Goal: Information Seeking & Learning: Learn about a topic

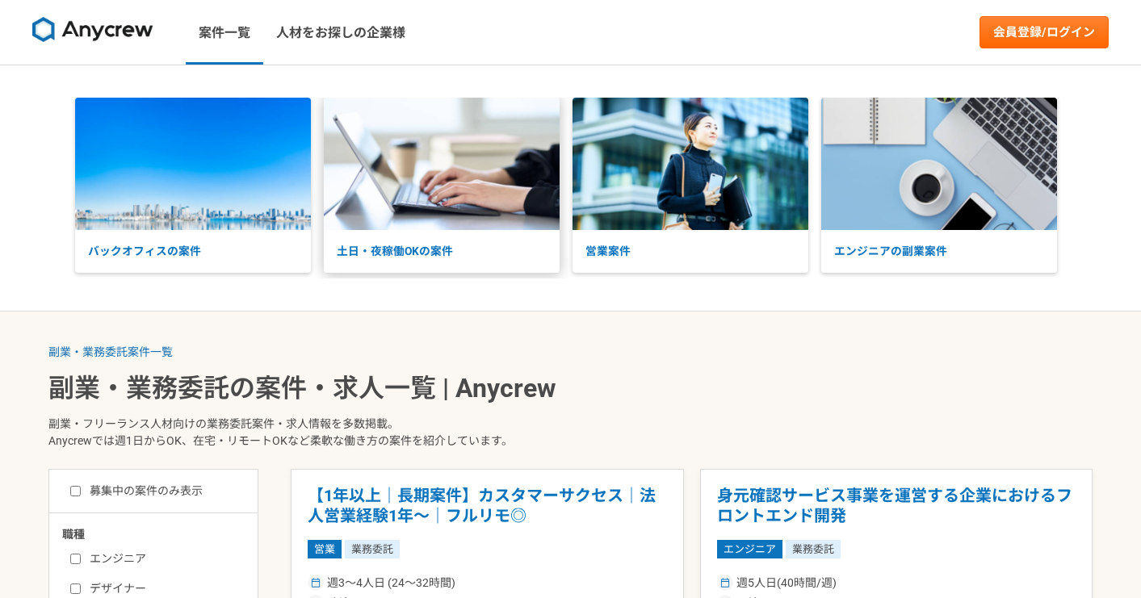
click at [486, 236] on p "土日・夜稼働OKの案件" at bounding box center [442, 251] width 236 height 43
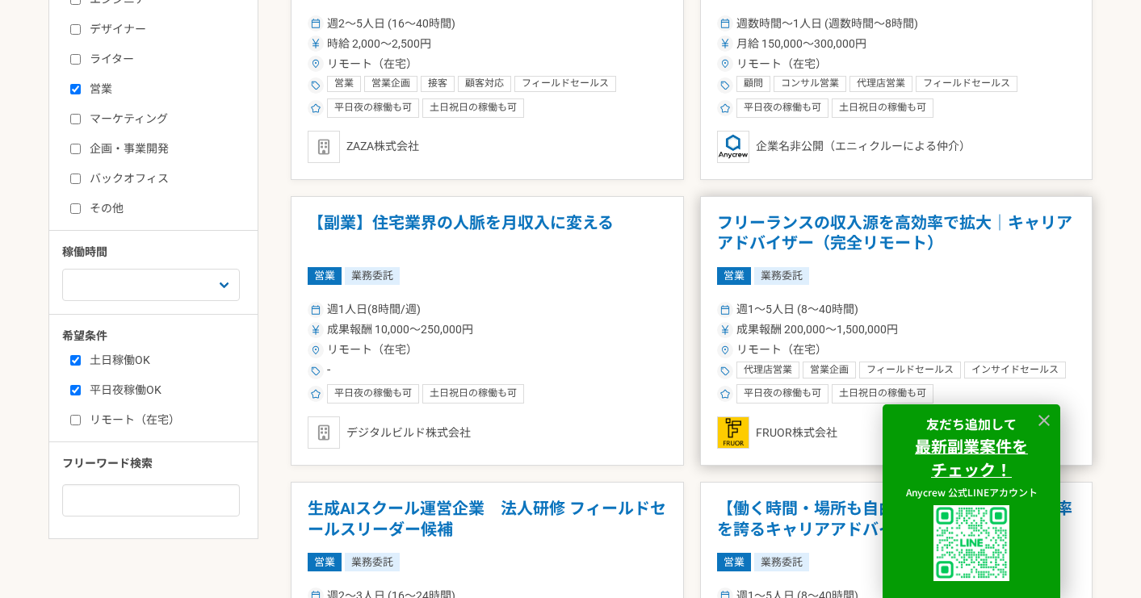
scroll to position [256, 0]
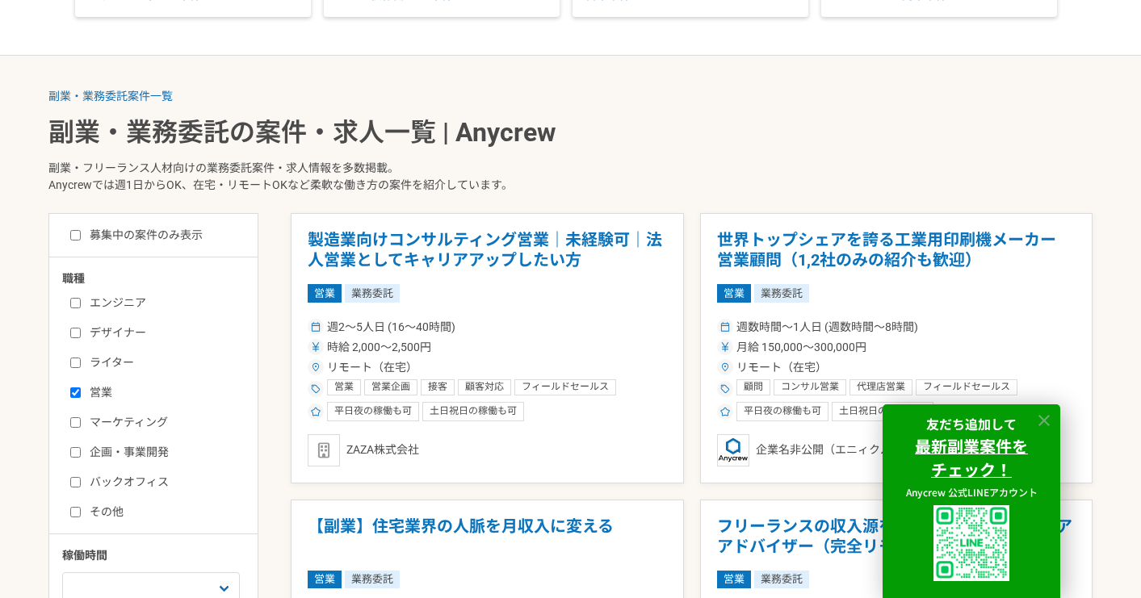
click at [1047, 415] on icon at bounding box center [1043, 420] width 11 height 11
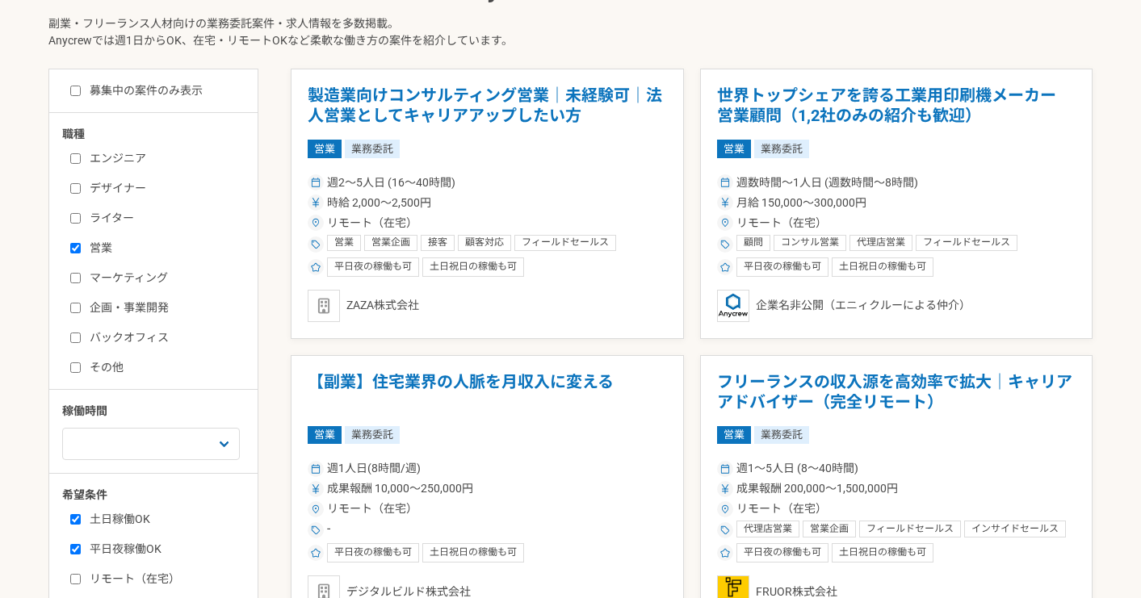
scroll to position [404, 0]
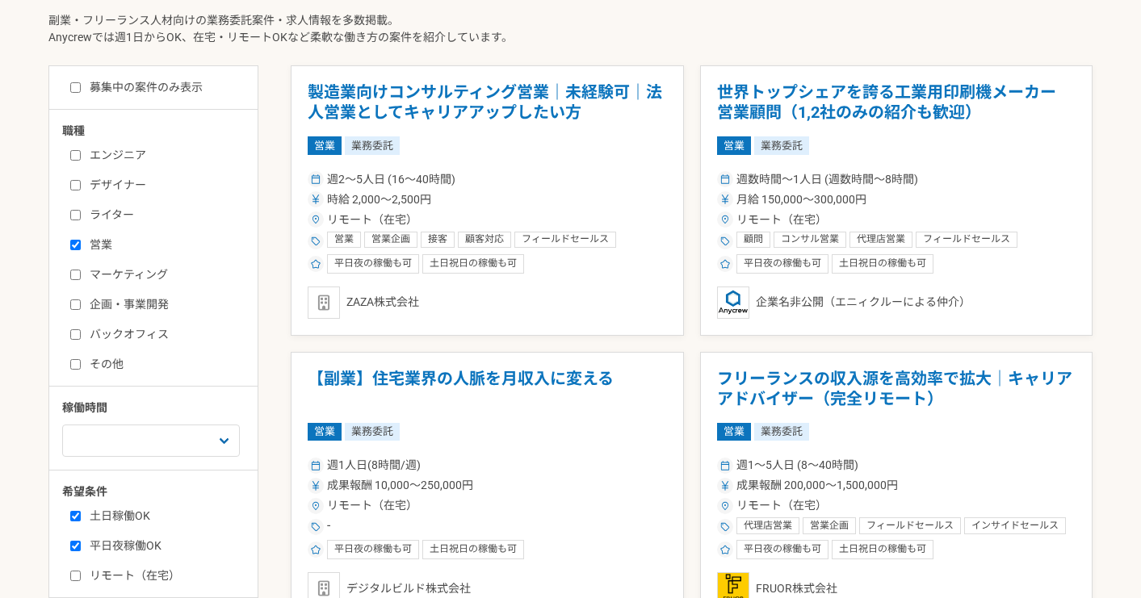
click at [76, 341] on label "バックオフィス" at bounding box center [163, 334] width 186 height 17
click at [76, 340] on input "バックオフィス" at bounding box center [75, 334] width 10 height 10
checkbox input "true"
click at [76, 240] on input "営業" at bounding box center [75, 245] width 10 height 10
checkbox input "false"
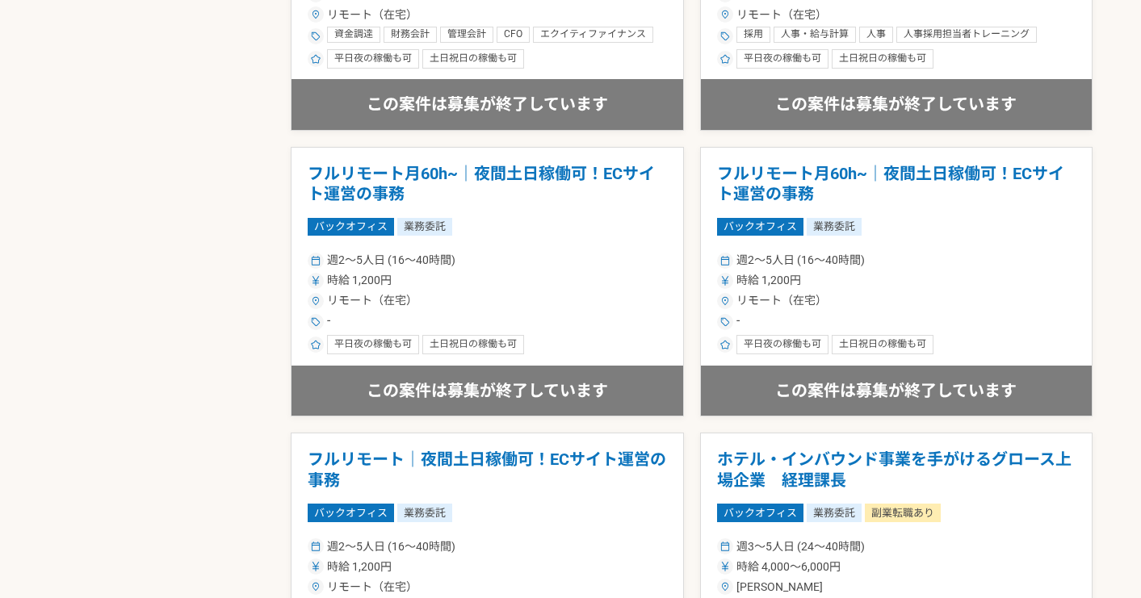
scroll to position [2041, 0]
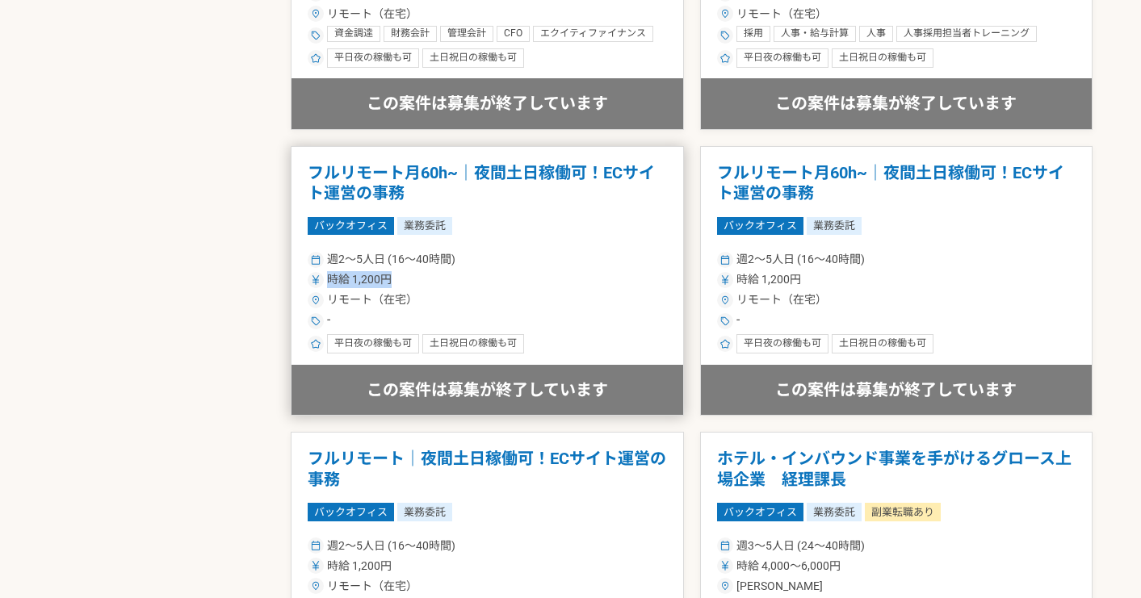
click at [611, 271] on div "時給 1,200円" at bounding box center [487, 279] width 359 height 17
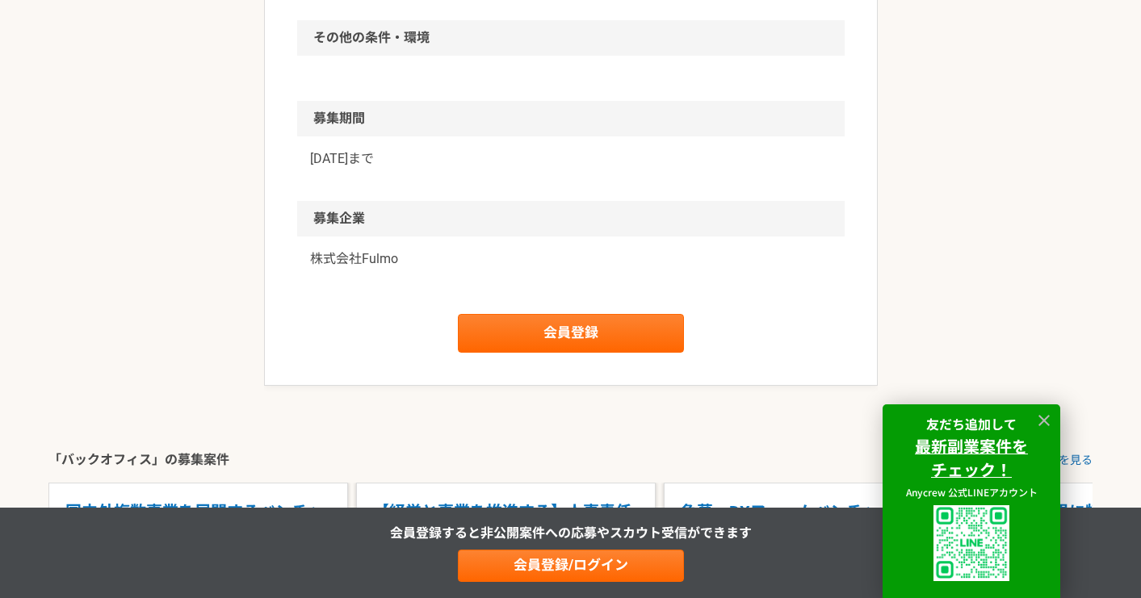
scroll to position [1253, 0]
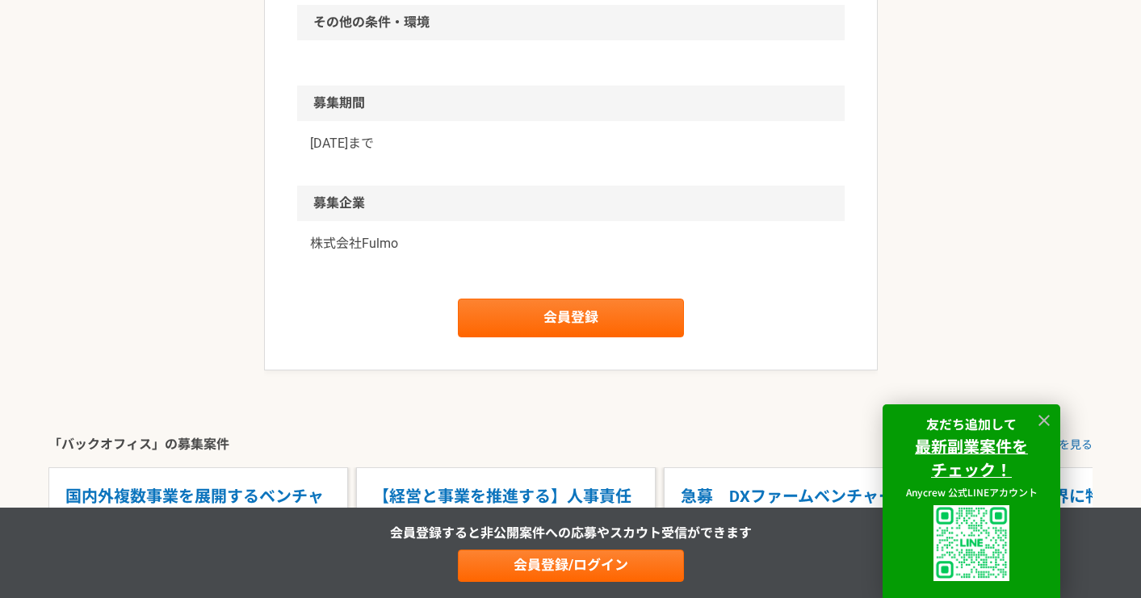
drag, startPoint x: 252, startPoint y: 198, endPoint x: 243, endPoint y: 191, distance: 11.0
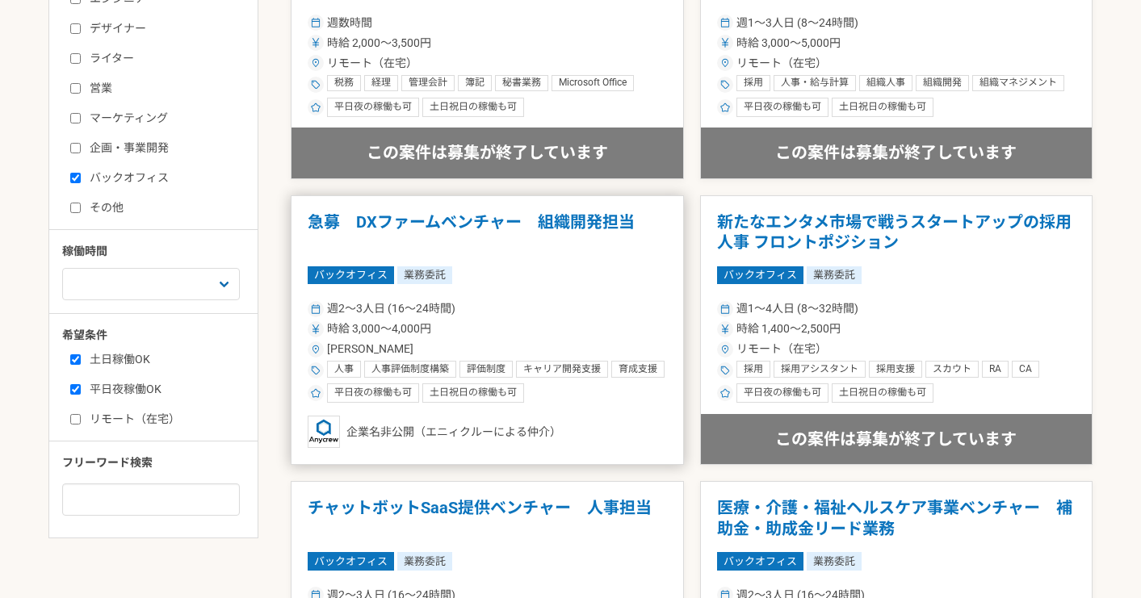
scroll to position [606, 0]
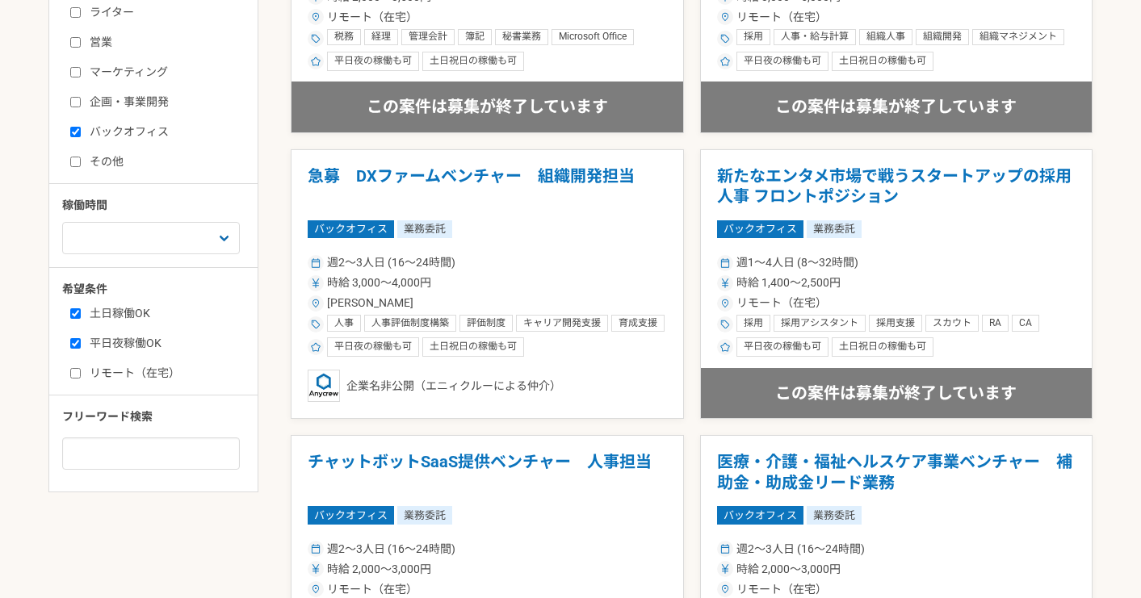
click at [88, 373] on label "リモート（在宅）" at bounding box center [163, 373] width 186 height 17
click at [81, 373] on input "リモート（在宅）" at bounding box center [75, 373] width 10 height 10
checkbox input "true"
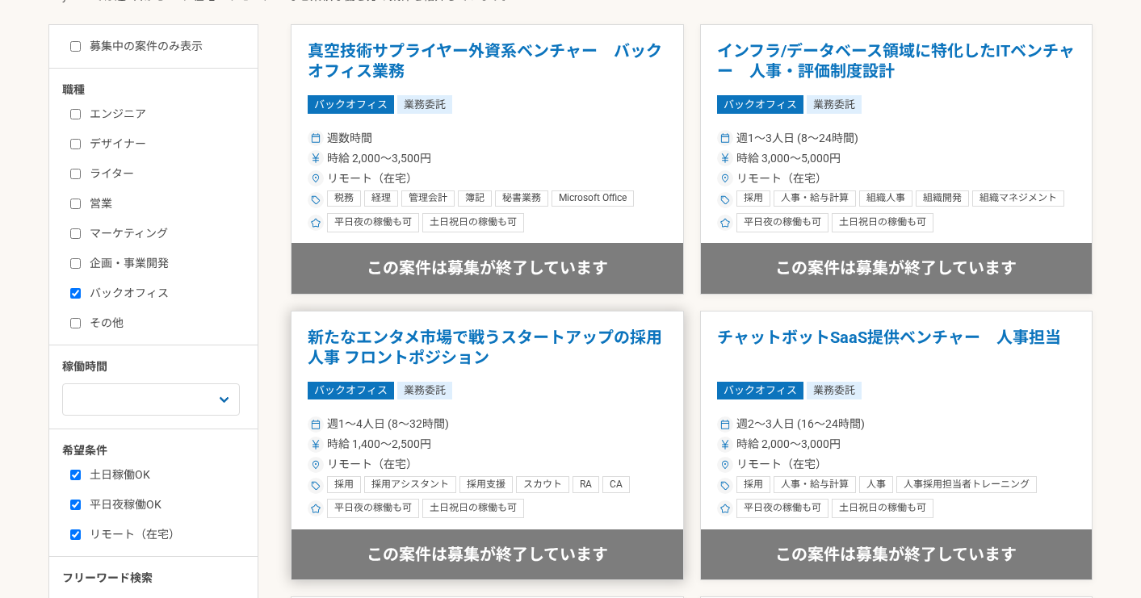
scroll to position [214, 0]
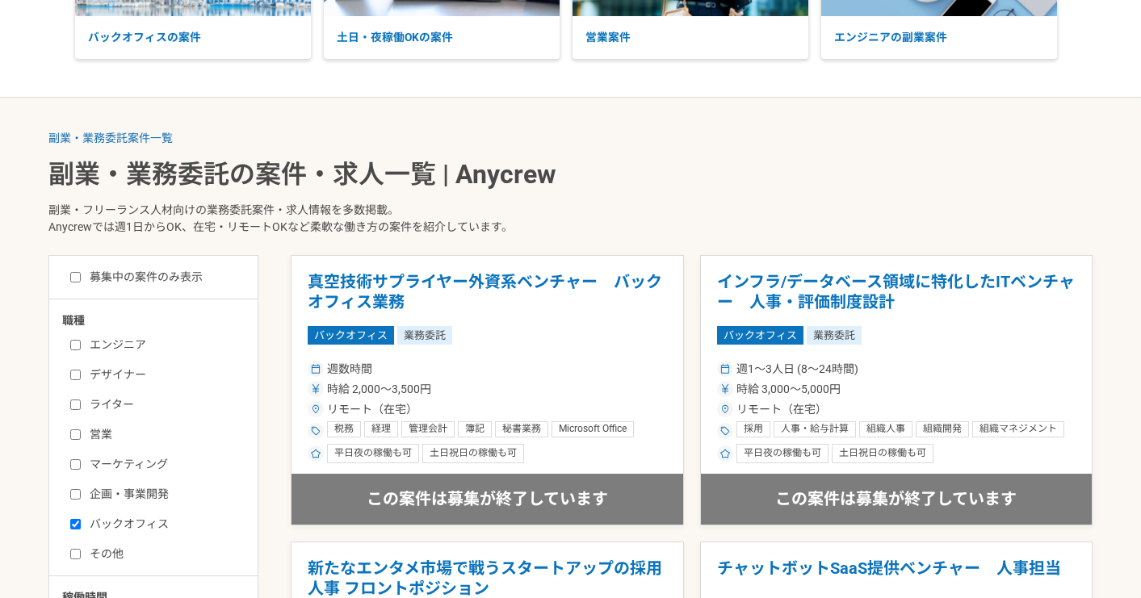
click at [88, 556] on label "その他" at bounding box center [163, 554] width 186 height 17
click at [81, 556] on input "その他" at bounding box center [75, 554] width 10 height 10
checkbox input "true"
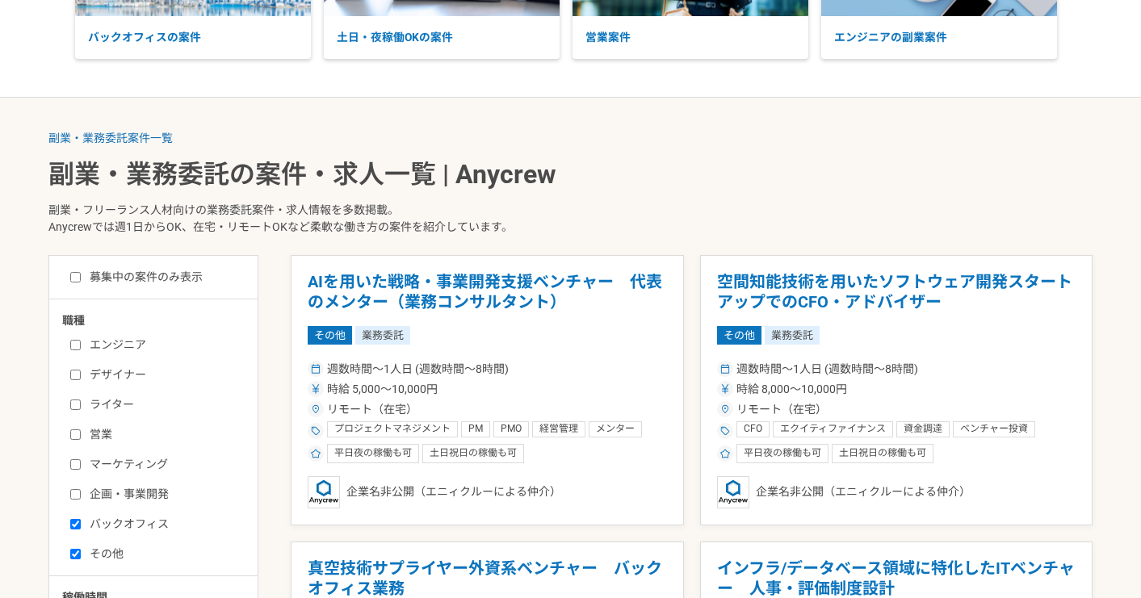
click at [99, 522] on label "バックオフィス" at bounding box center [163, 524] width 186 height 17
click at [81, 522] on input "バックオフィス" at bounding box center [75, 524] width 10 height 10
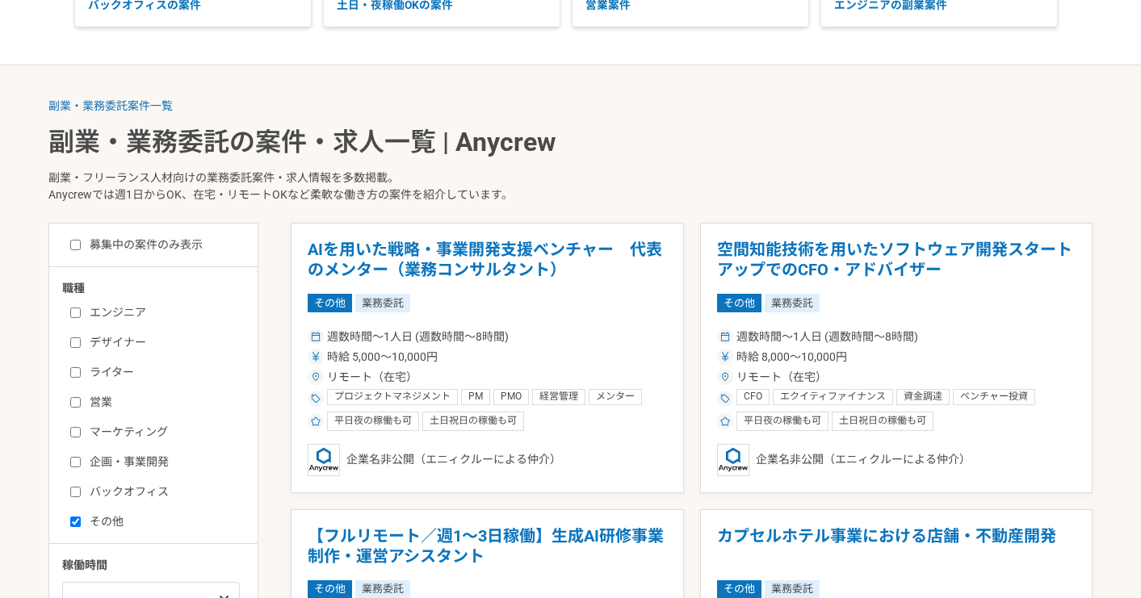
scroll to position [246, 0]
drag, startPoint x: 87, startPoint y: 490, endPoint x: 90, endPoint y: 501, distance: 11.0
click at [88, 490] on label "バックオフィス" at bounding box center [163, 492] width 186 height 17
click at [81, 490] on input "バックオフィス" at bounding box center [75, 492] width 10 height 10
checkbox input "true"
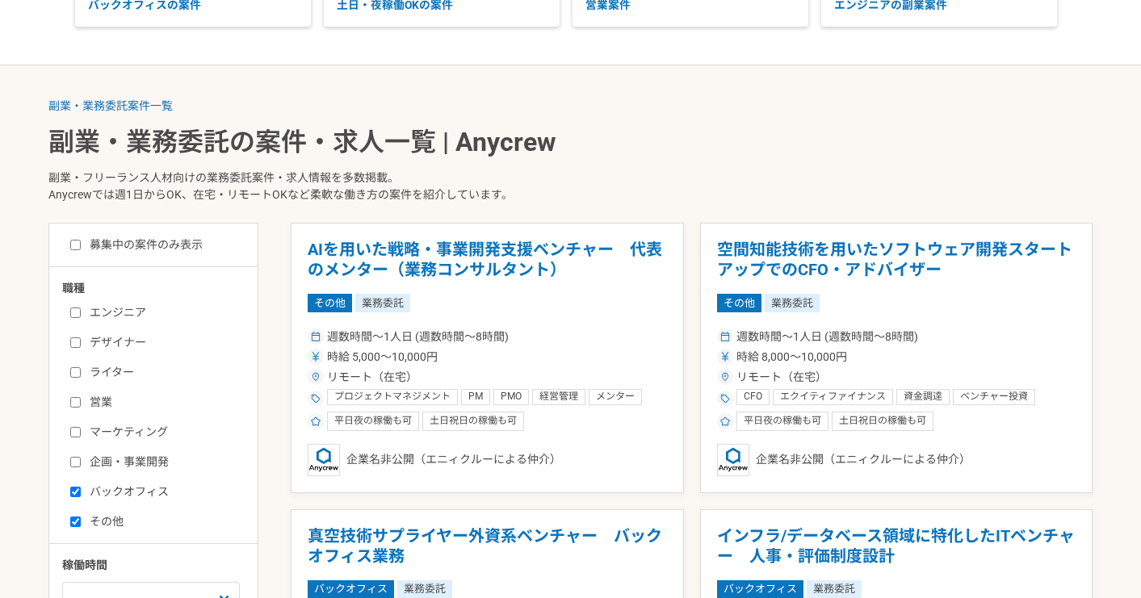
click at [86, 520] on label "その他" at bounding box center [163, 522] width 186 height 17
click at [81, 520] on input "その他" at bounding box center [75, 522] width 10 height 10
checkbox input "false"
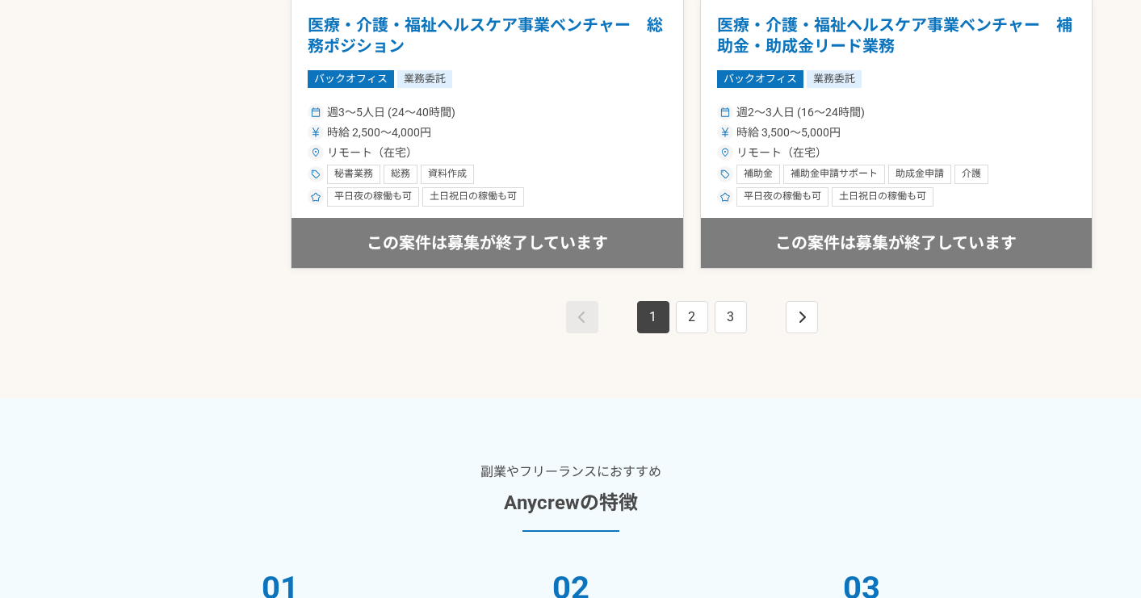
scroll to position [3039, 0]
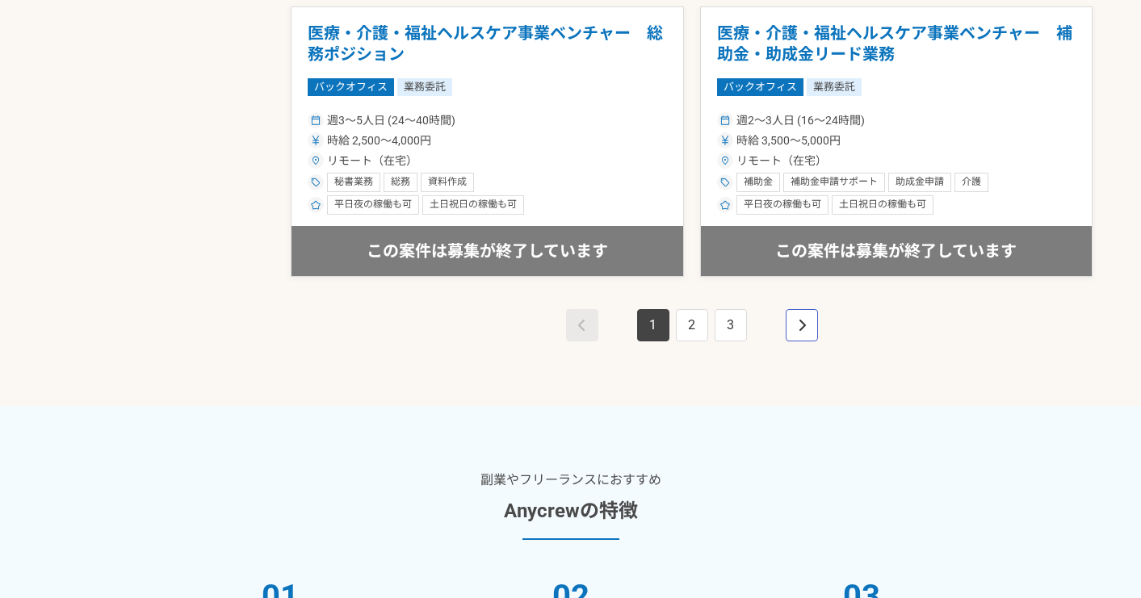
click at [798, 324] on icon "pagination" at bounding box center [802, 325] width 8 height 13
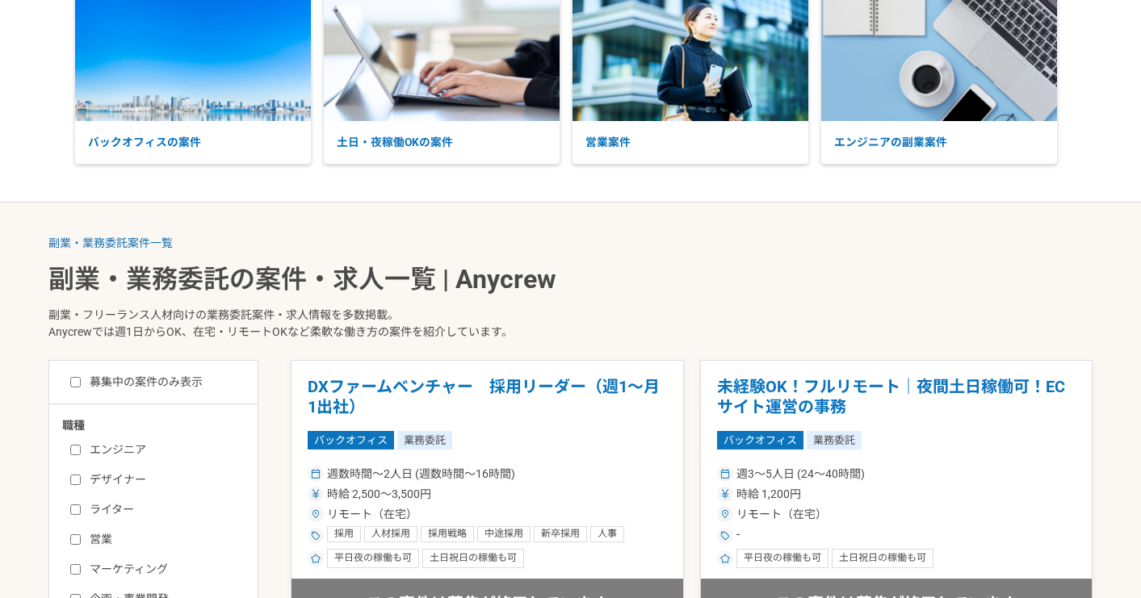
scroll to position [112, 0]
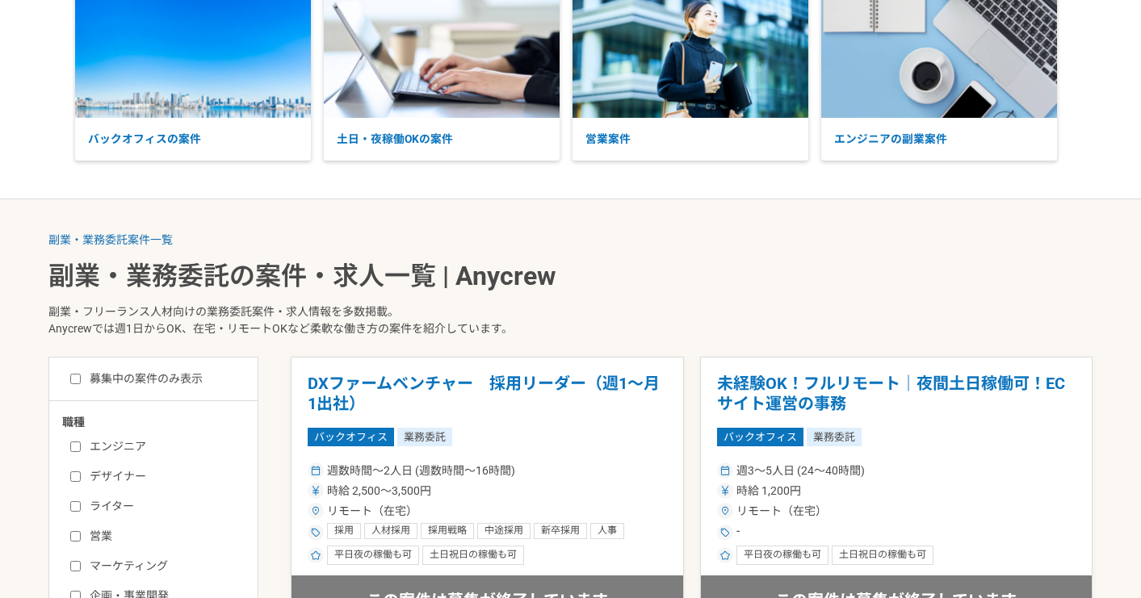
click at [202, 378] on label "募集中の案件のみ表示" at bounding box center [136, 379] width 132 height 17
click at [81, 378] on input "募集中の案件のみ表示" at bounding box center [75, 379] width 10 height 10
checkbox input "true"
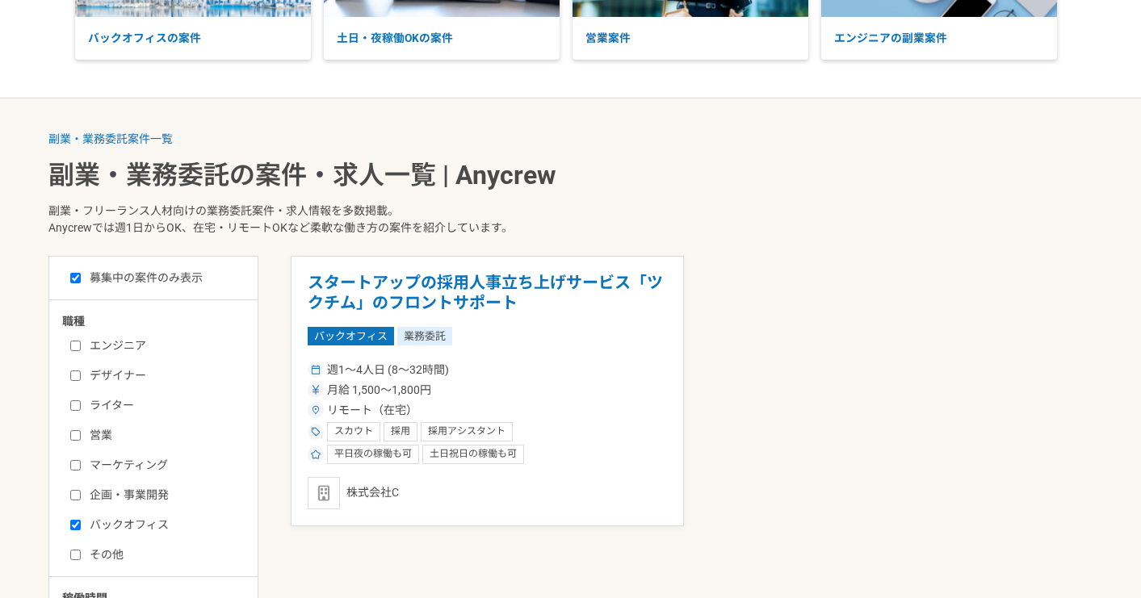
scroll to position [326, 0]
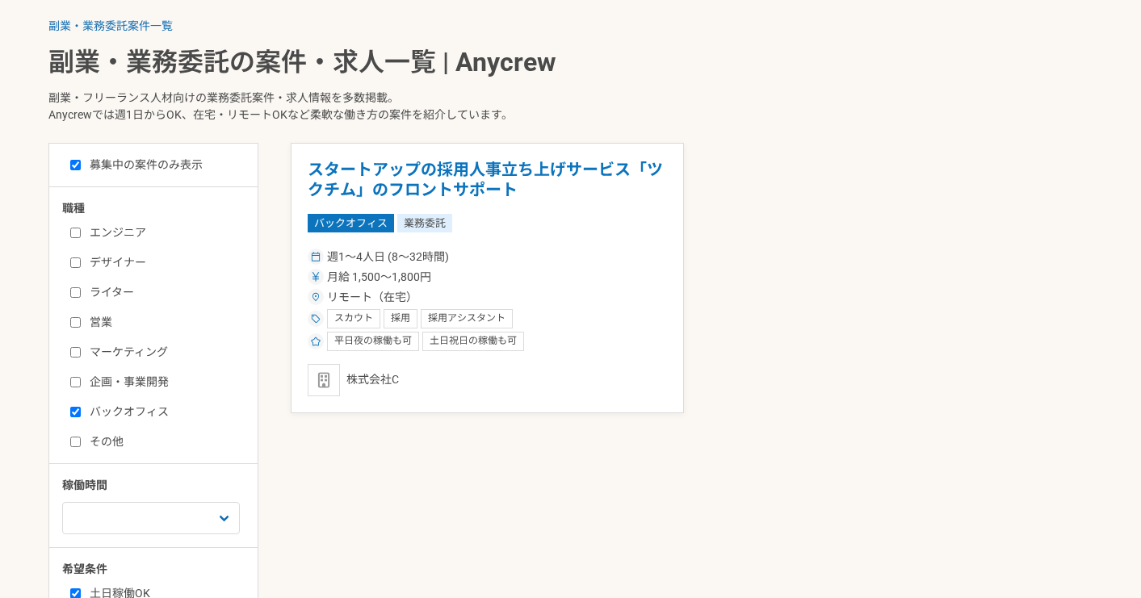
drag, startPoint x: 77, startPoint y: 295, endPoint x: 72, endPoint y: 328, distance: 33.5
click at [77, 298] on label "ライター" at bounding box center [163, 292] width 186 height 17
click at [77, 298] on input "ライター" at bounding box center [75, 292] width 10 height 10
checkbox input "true"
click at [78, 324] on input "営業" at bounding box center [75, 322] width 10 height 10
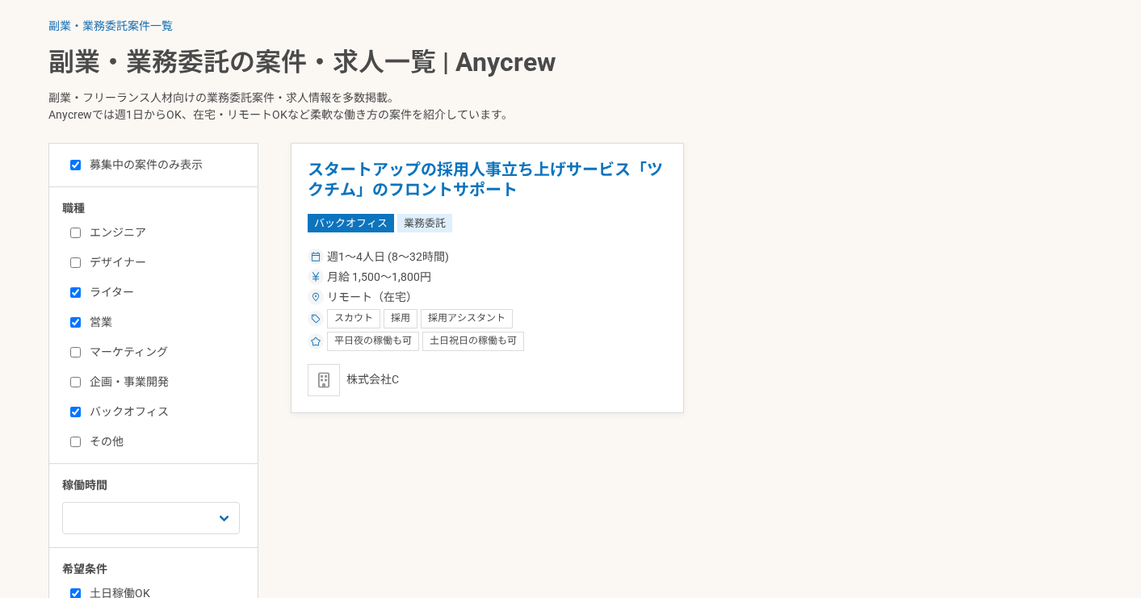
checkbox input "true"
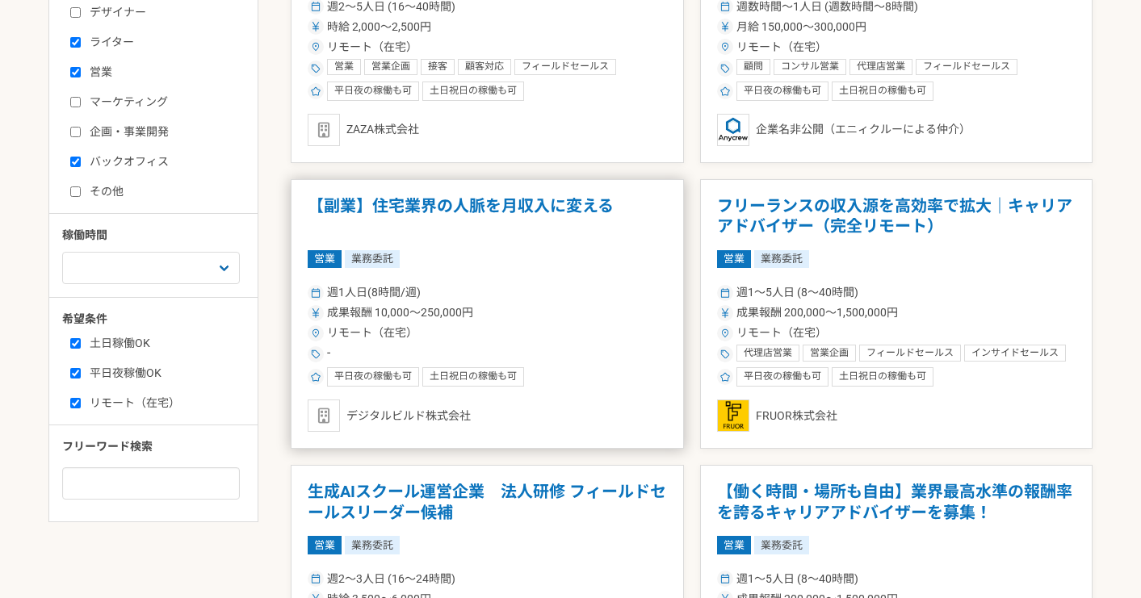
scroll to position [592, 0]
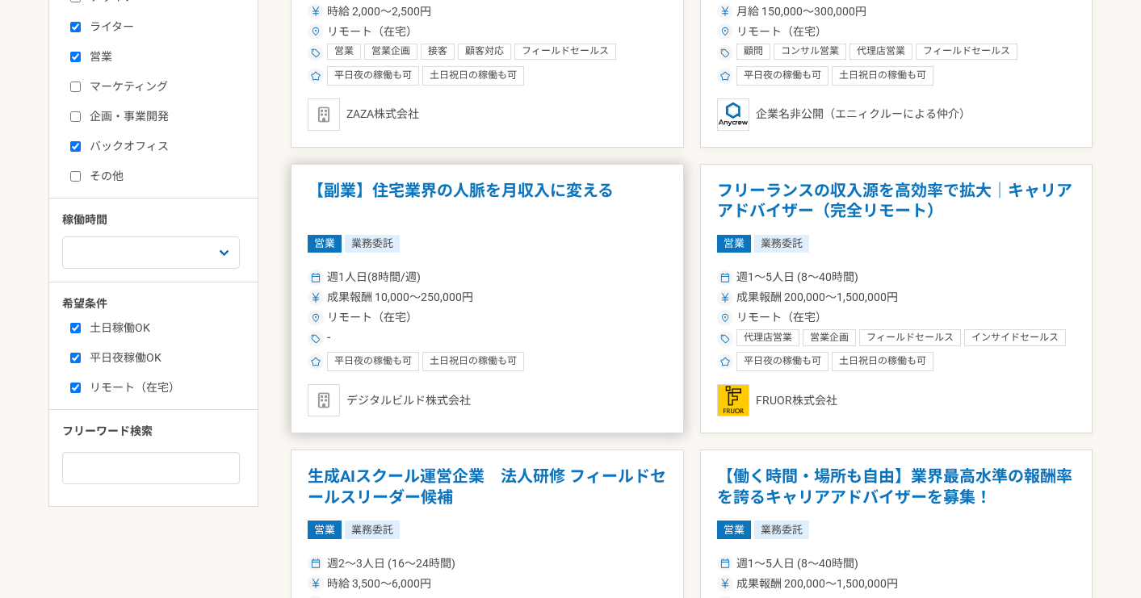
click at [608, 352] on div "平日夜の稼働も可 土日祝日の稼働も可" at bounding box center [487, 361] width 359 height 19
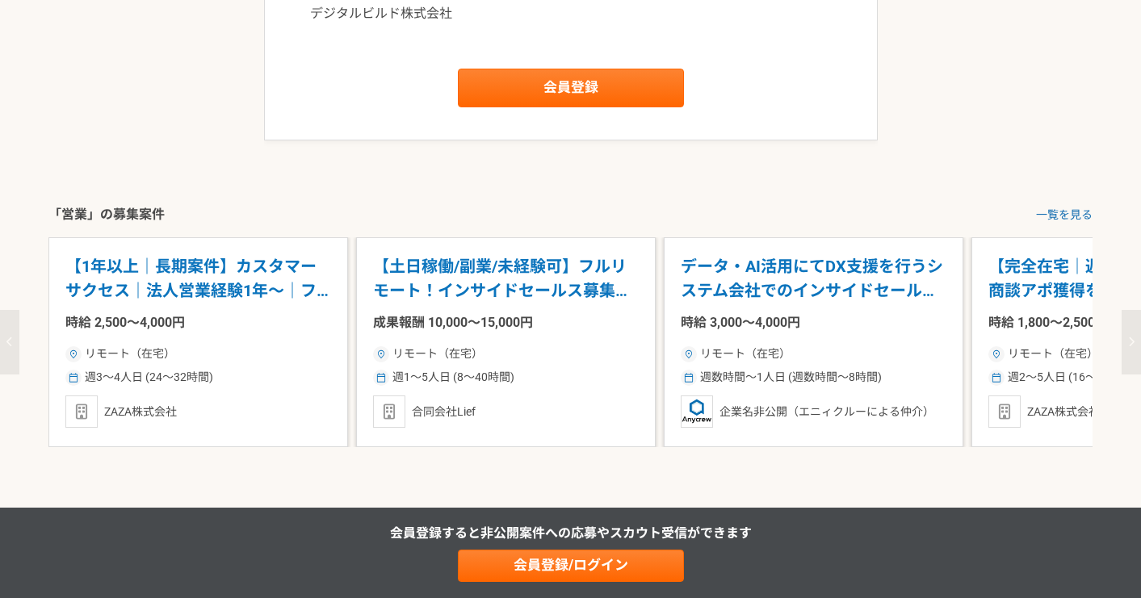
scroll to position [1831, 0]
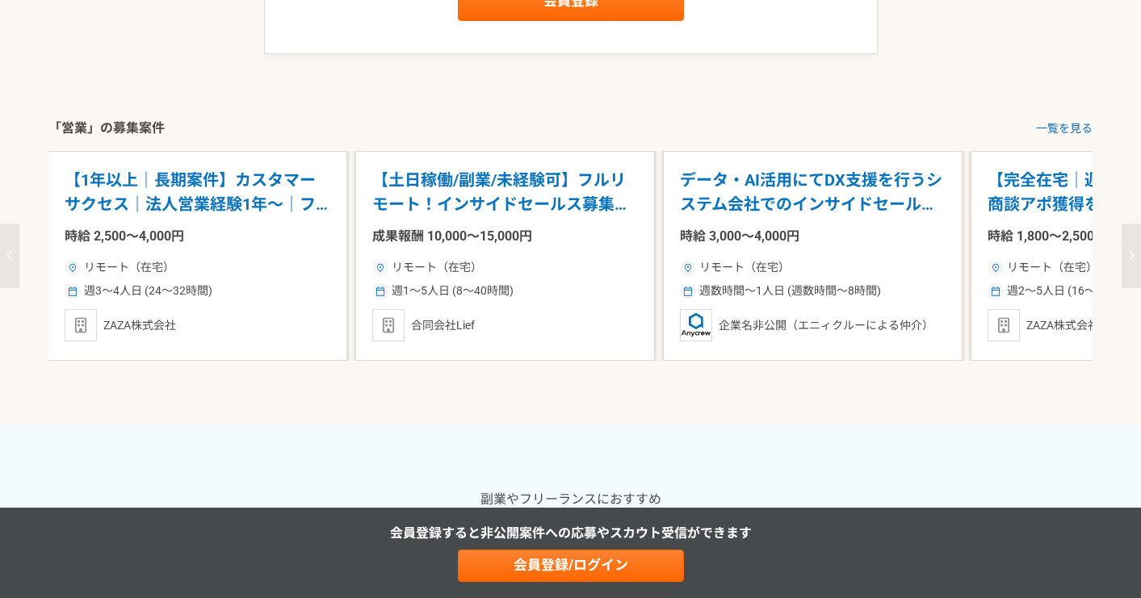
click at [381, 291] on img at bounding box center [380, 292] width 10 height 10
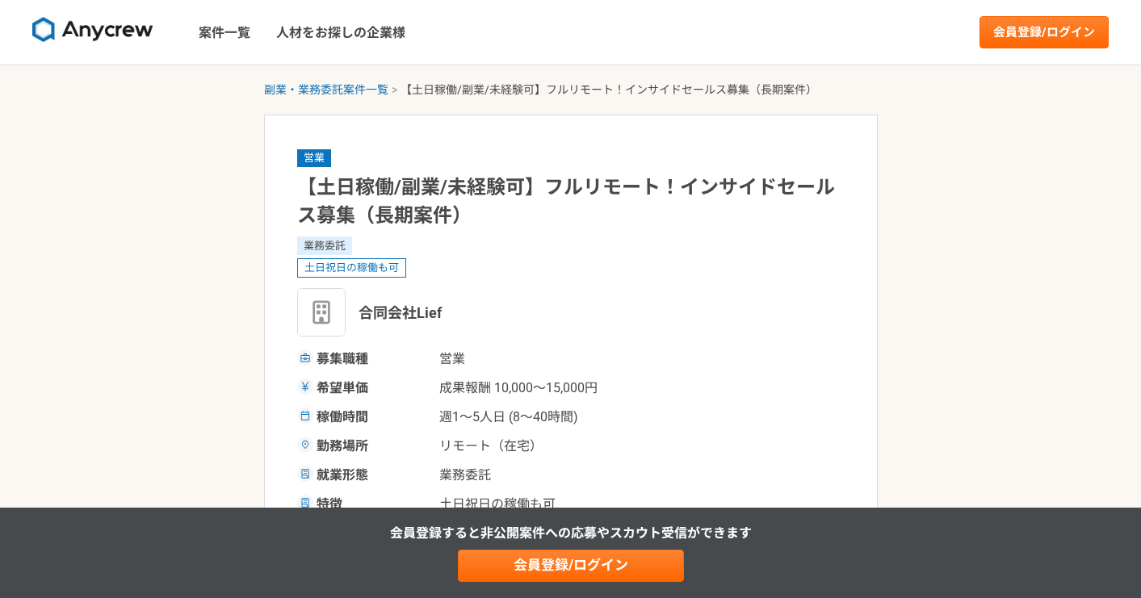
click at [327, 296] on img at bounding box center [321, 312] width 48 height 48
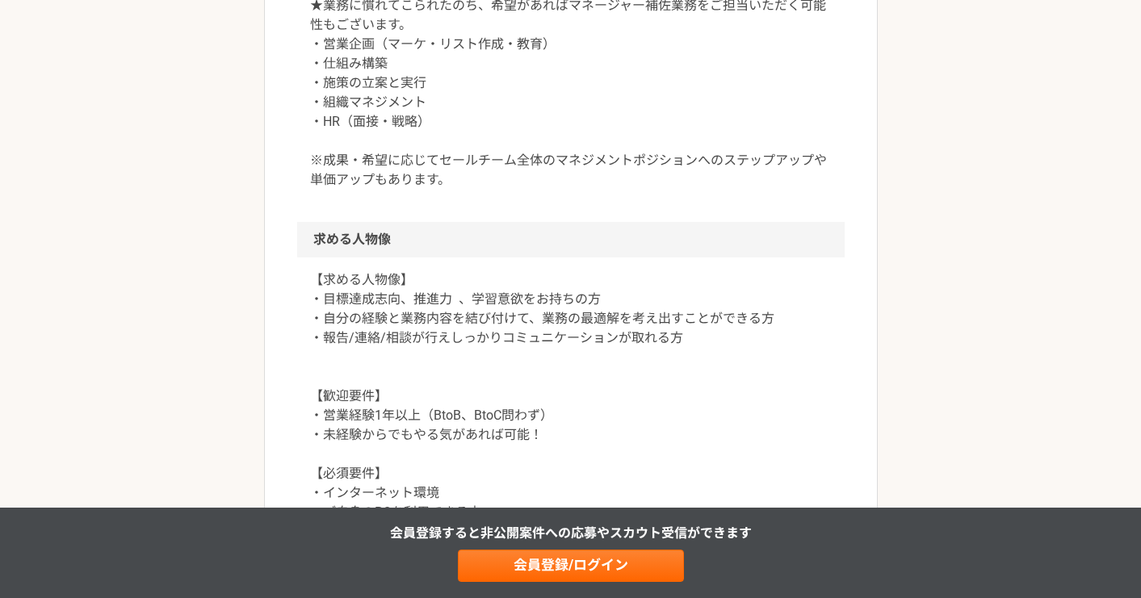
scroll to position [1209, 0]
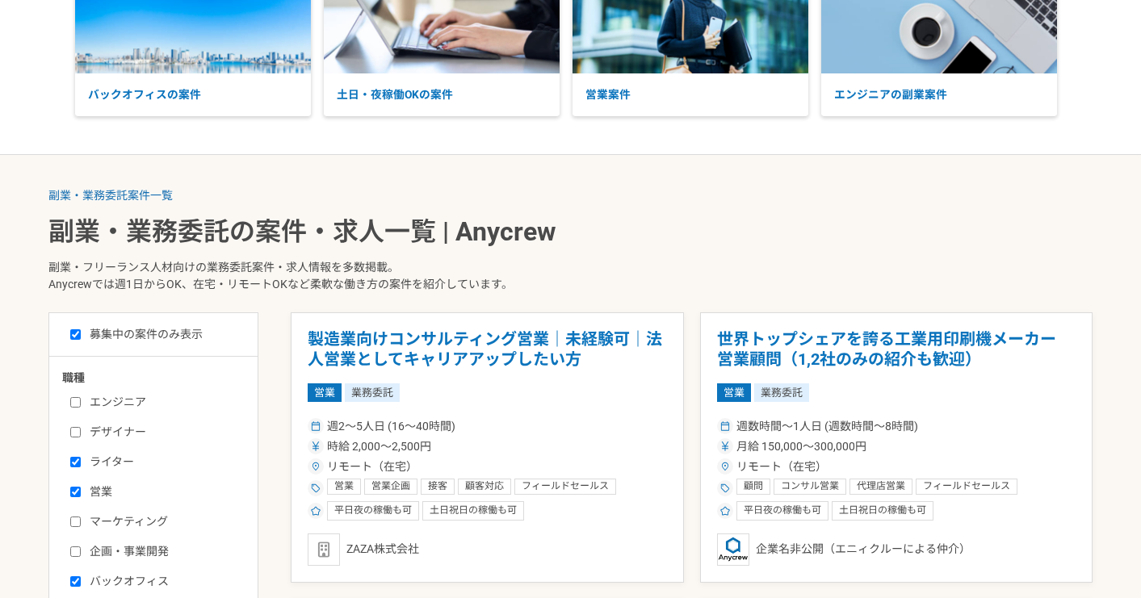
scroll to position [416, 0]
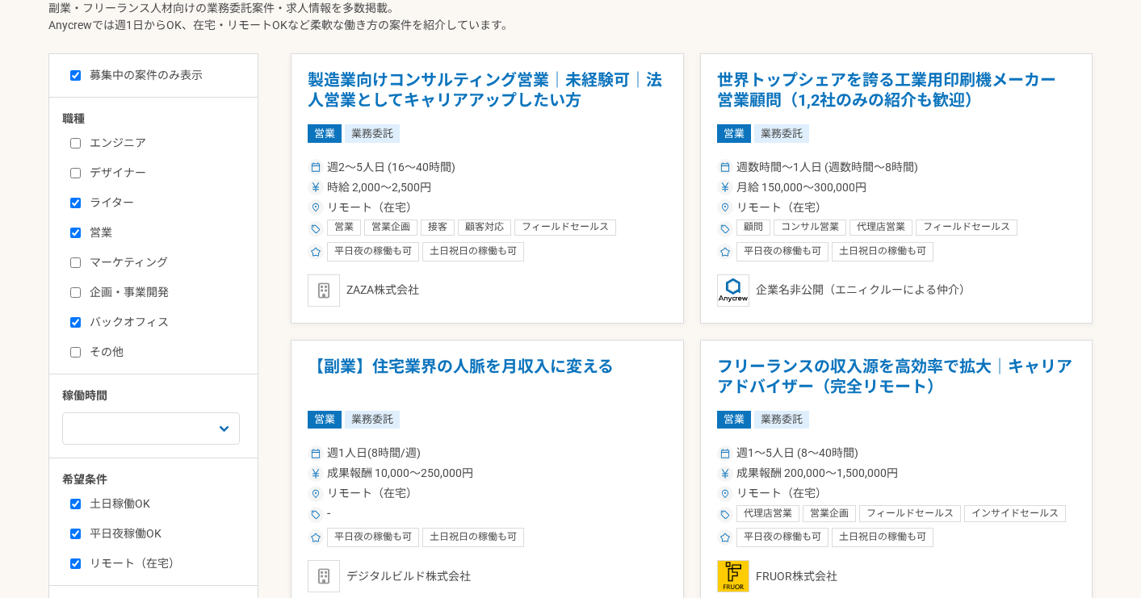
click at [75, 233] on input "営業" at bounding box center [75, 233] width 10 height 10
checkbox input "false"
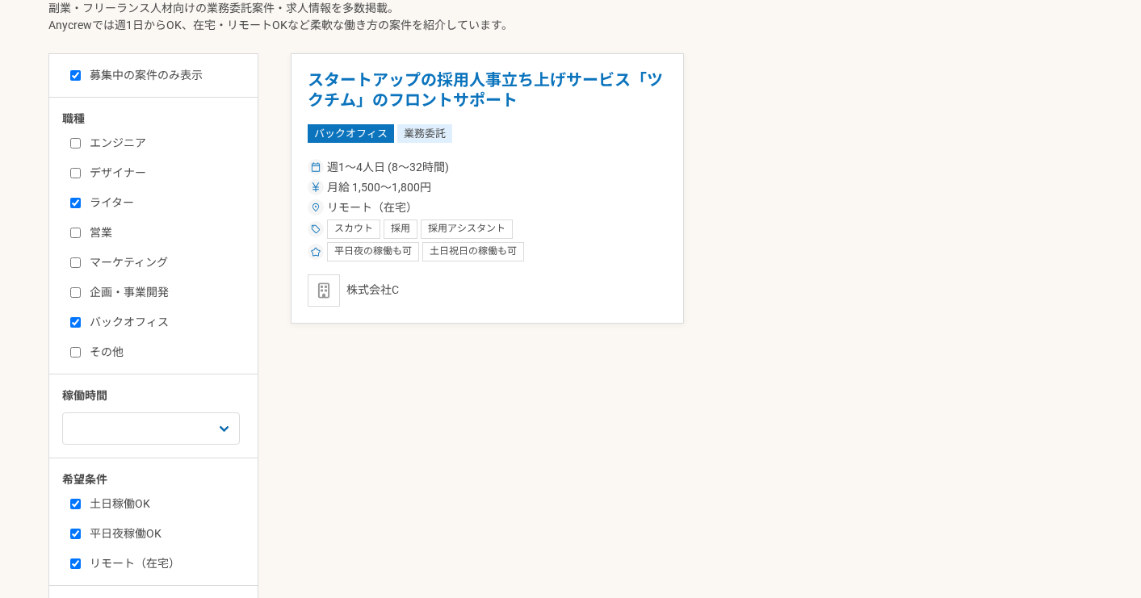
drag, startPoint x: 73, startPoint y: 206, endPoint x: 73, endPoint y: 295, distance: 88.8
click at [73, 212] on div "エンジニア デザイナー ライター 営業 マーケティング 企画・事業開発 バックオフィス その他" at bounding box center [159, 245] width 194 height 231
click at [81, 321] on label "バックオフィス" at bounding box center [163, 322] width 186 height 17
click at [81, 321] on input "バックオフィス" at bounding box center [75, 322] width 10 height 10
checkbox input "false"
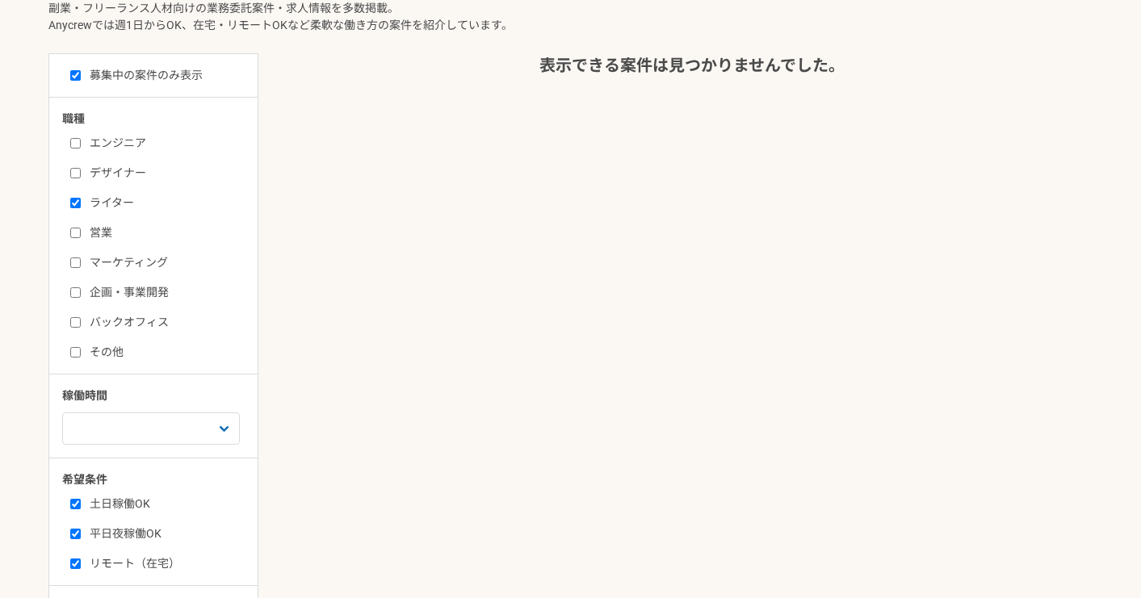
click at [78, 204] on input "ライター" at bounding box center [75, 203] width 10 height 10
checkbox input "false"
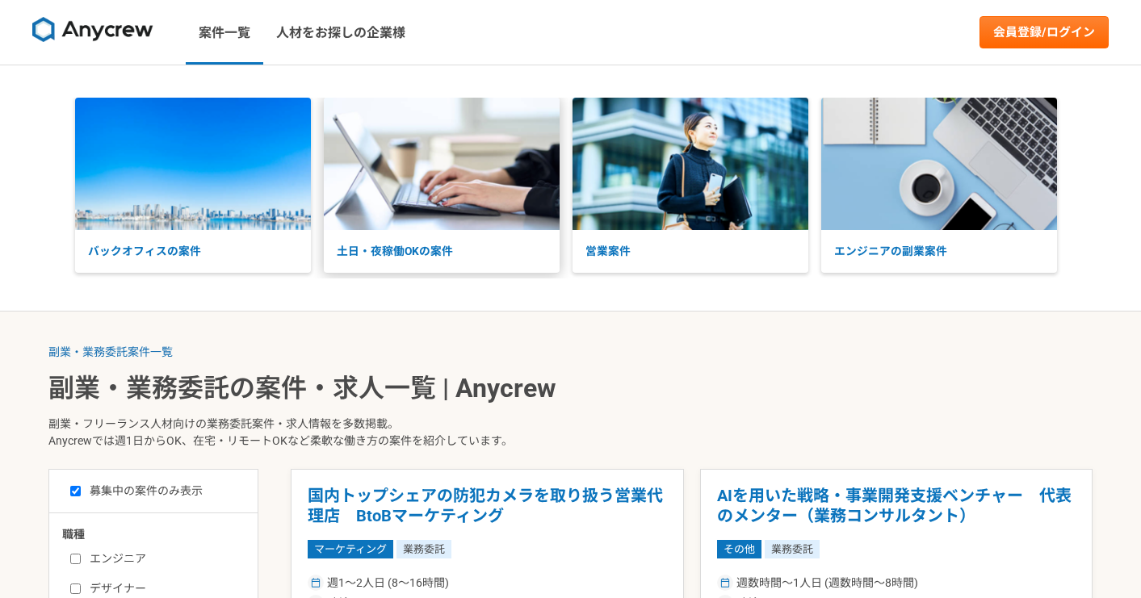
click at [376, 253] on p "土日・夜稼働OKの案件" at bounding box center [442, 251] width 236 height 43
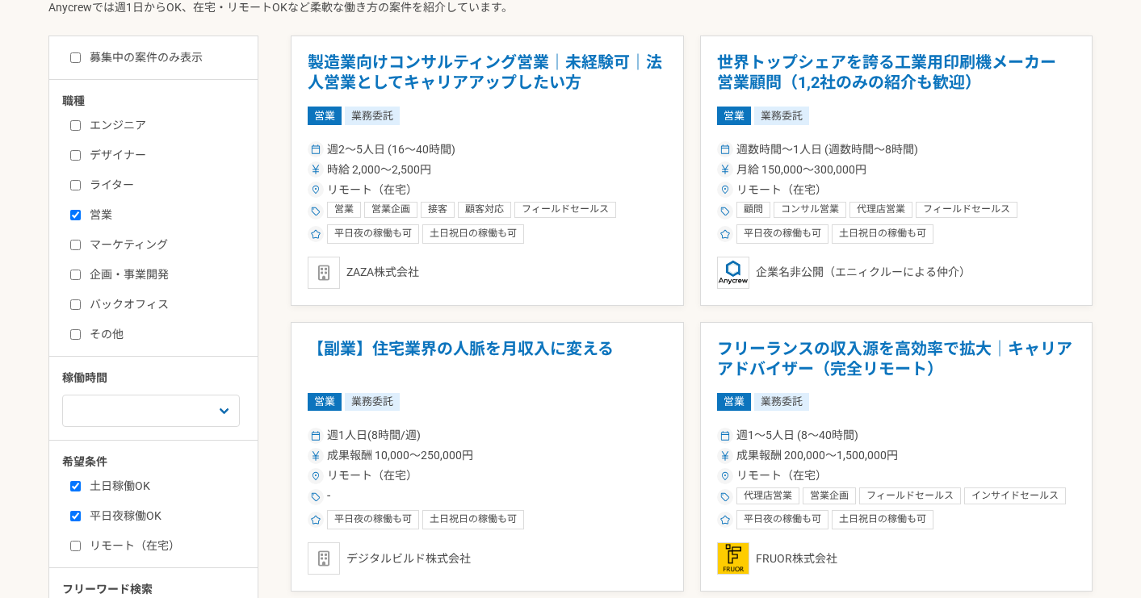
scroll to position [433, 0]
click at [104, 66] on label "募集中の案件のみ表示" at bounding box center [136, 58] width 132 height 17
click at [81, 64] on input "募集中の案件のみ表示" at bounding box center [75, 58] width 10 height 10
checkbox input "true"
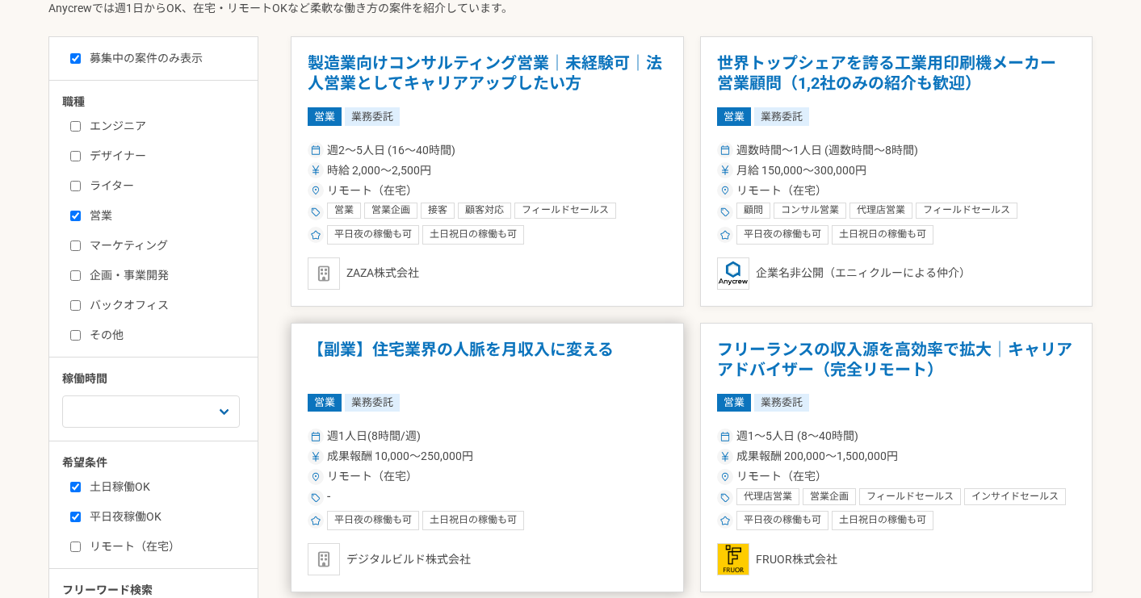
click at [535, 449] on div "成果報酬 10,000〜250,000円" at bounding box center [487, 456] width 359 height 17
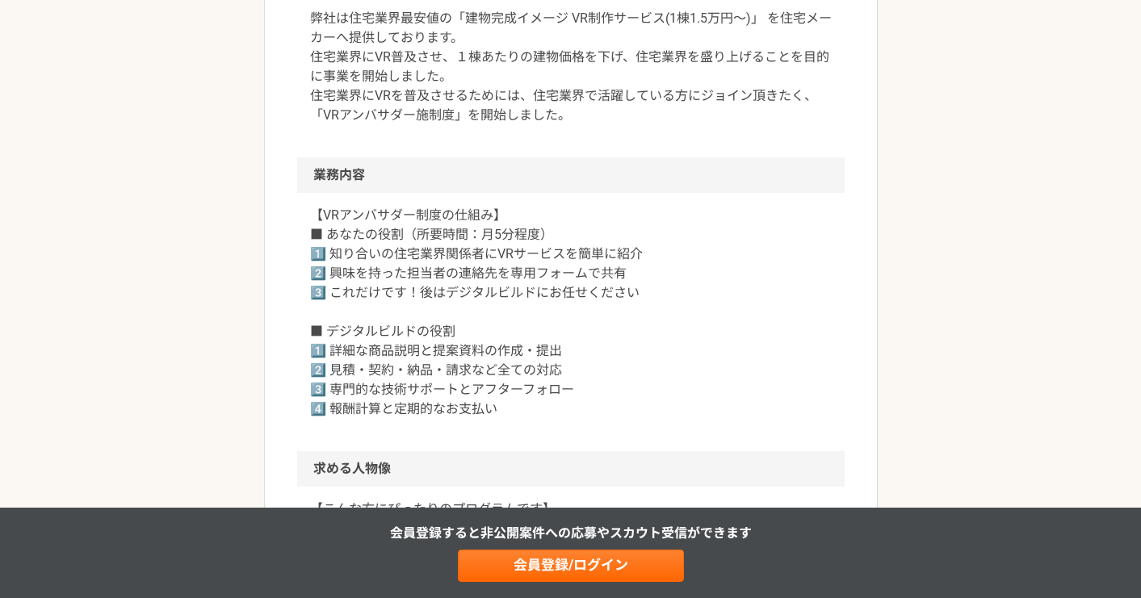
scroll to position [572, 0]
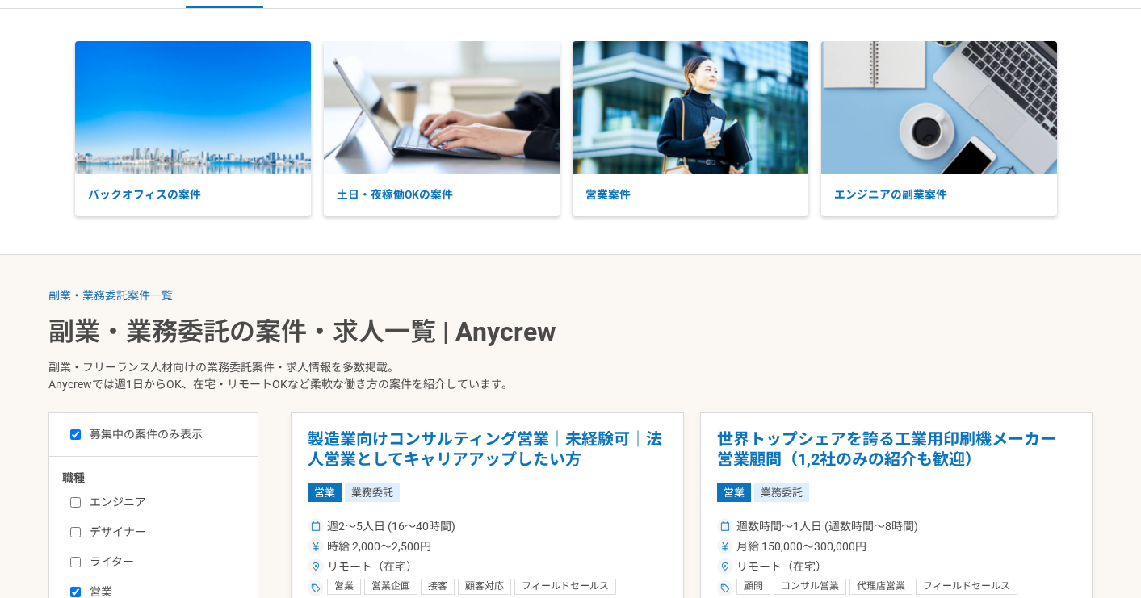
scroll to position [6, 0]
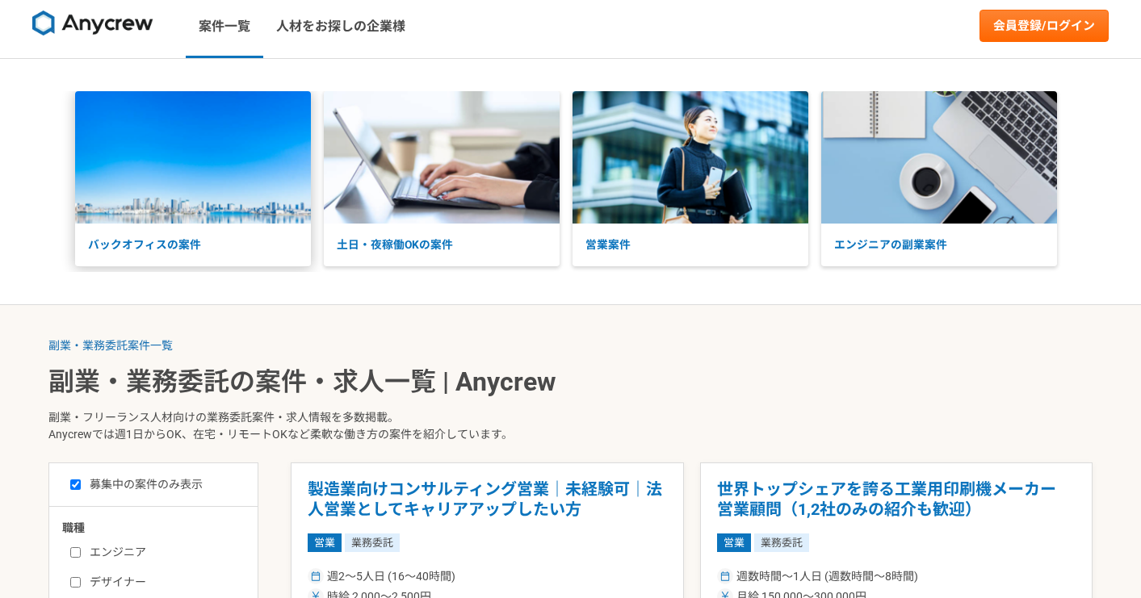
click at [274, 245] on p "バックオフィスの案件" at bounding box center [193, 245] width 236 height 43
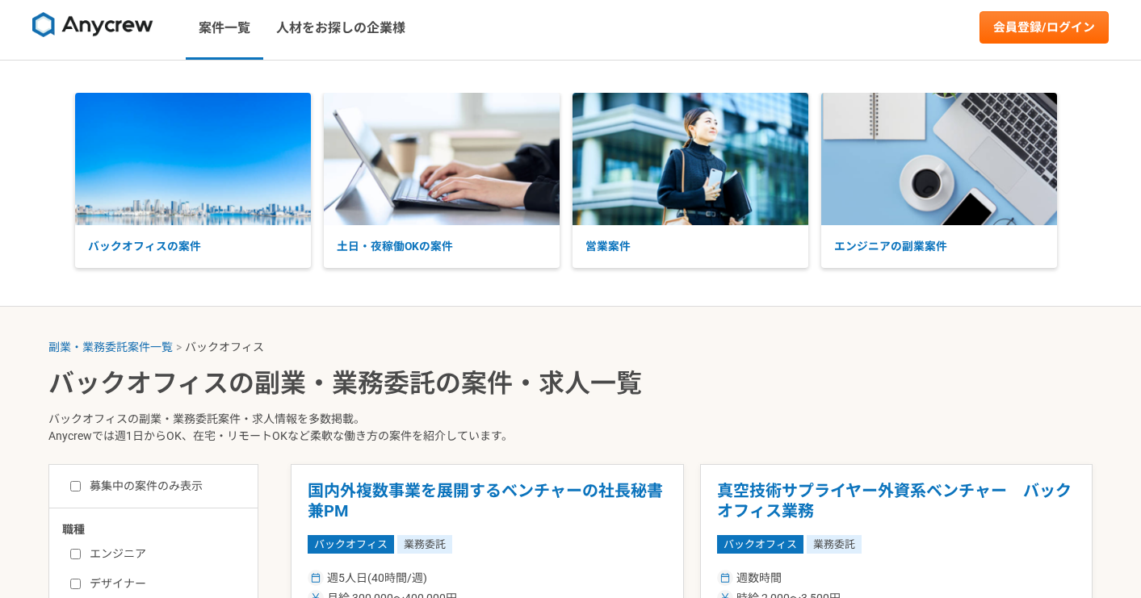
scroll to position [94, 0]
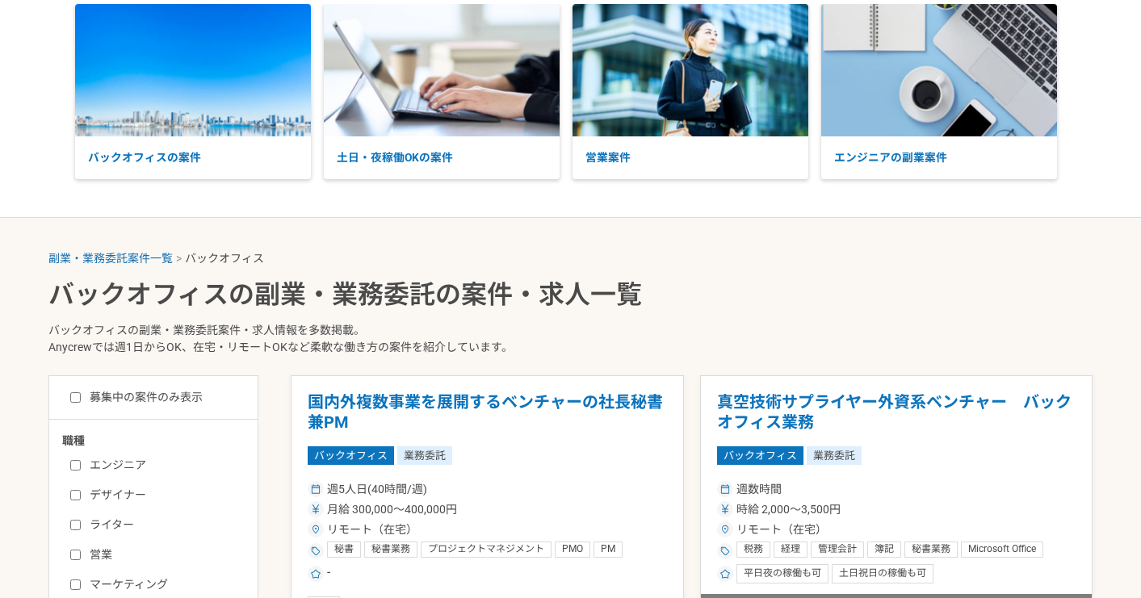
click at [111, 395] on label "募集中の案件のみ表示" at bounding box center [136, 397] width 132 height 17
click at [81, 395] on input "募集中の案件のみ表示" at bounding box center [75, 397] width 10 height 10
checkbox input "true"
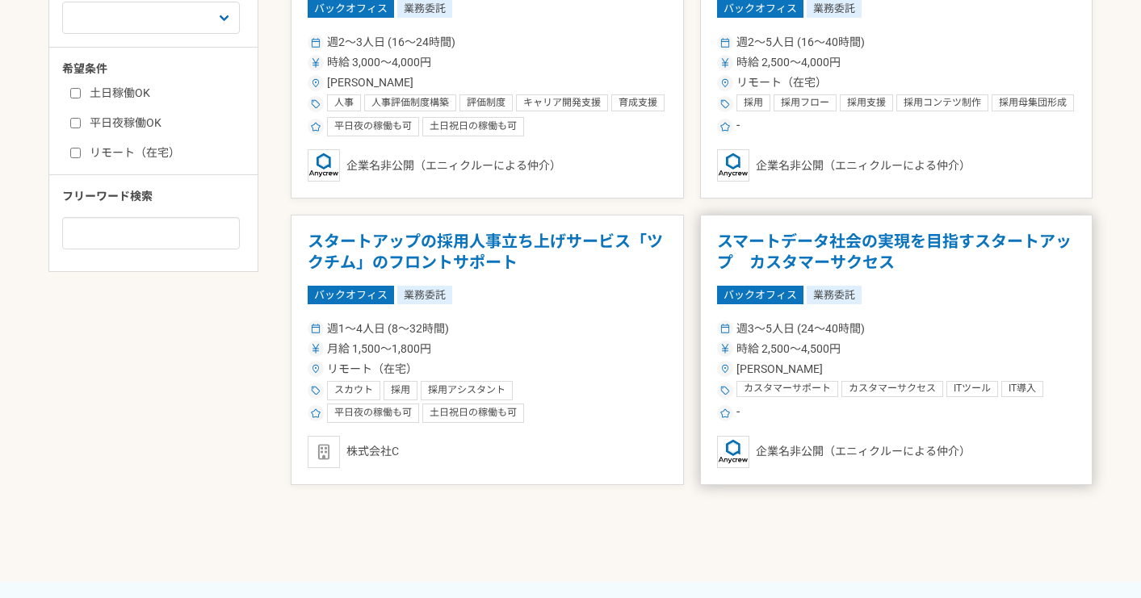
scroll to position [917, 0]
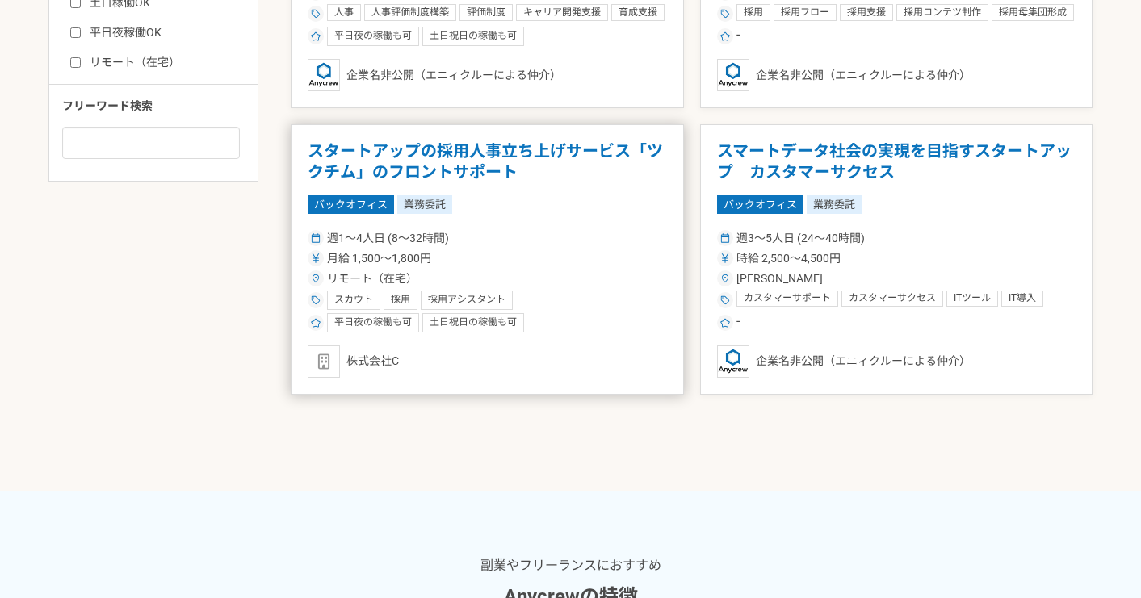
click at [593, 271] on div "リモート（在宅）" at bounding box center [487, 278] width 359 height 17
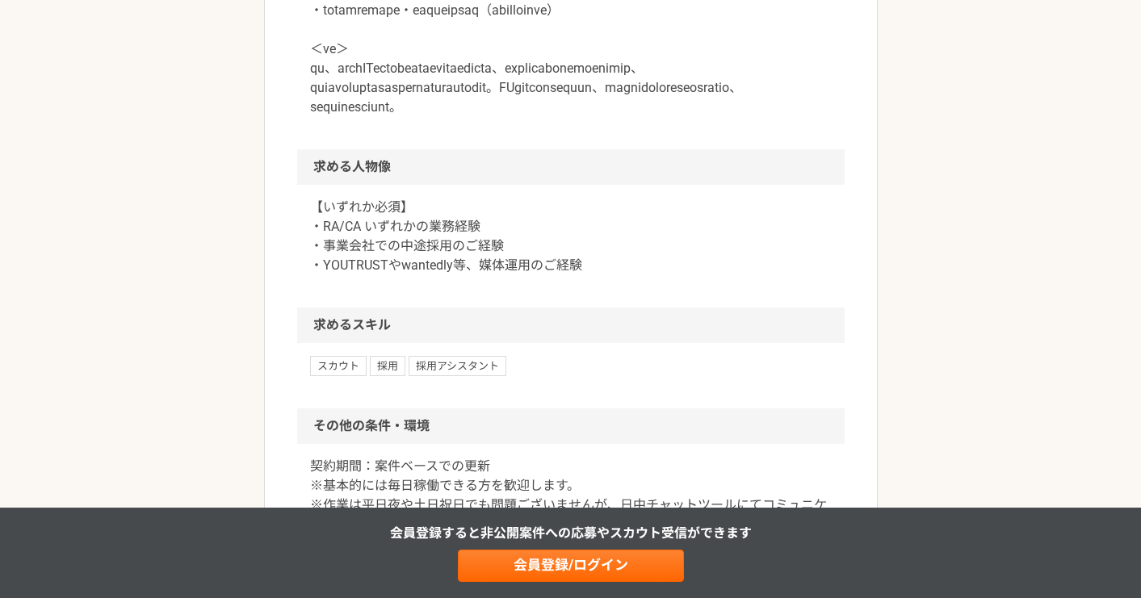
scroll to position [988, 0]
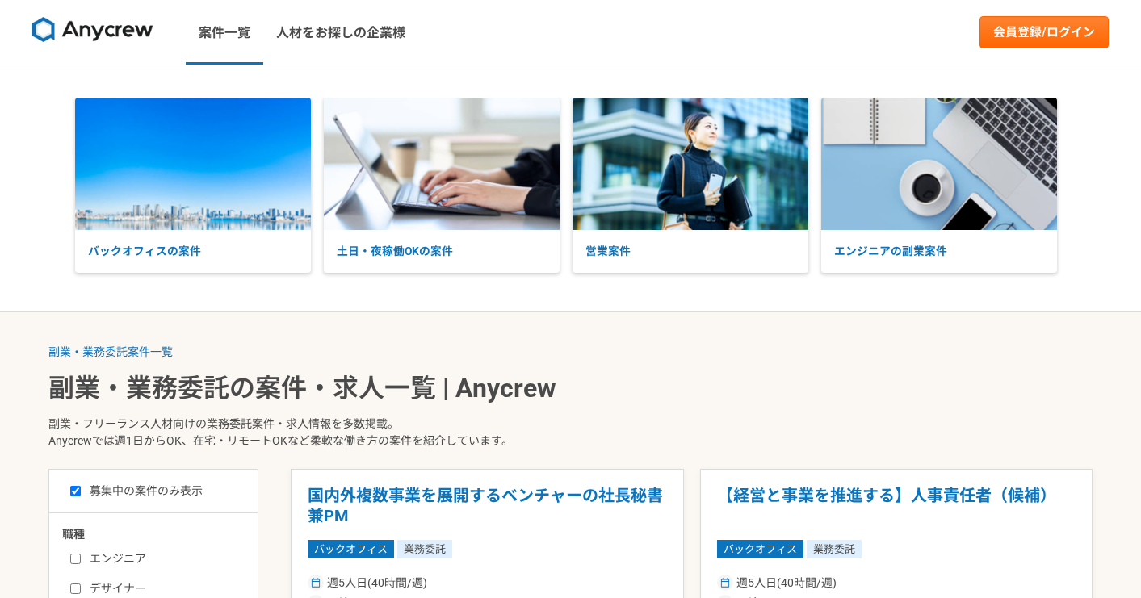
scroll to position [94, 0]
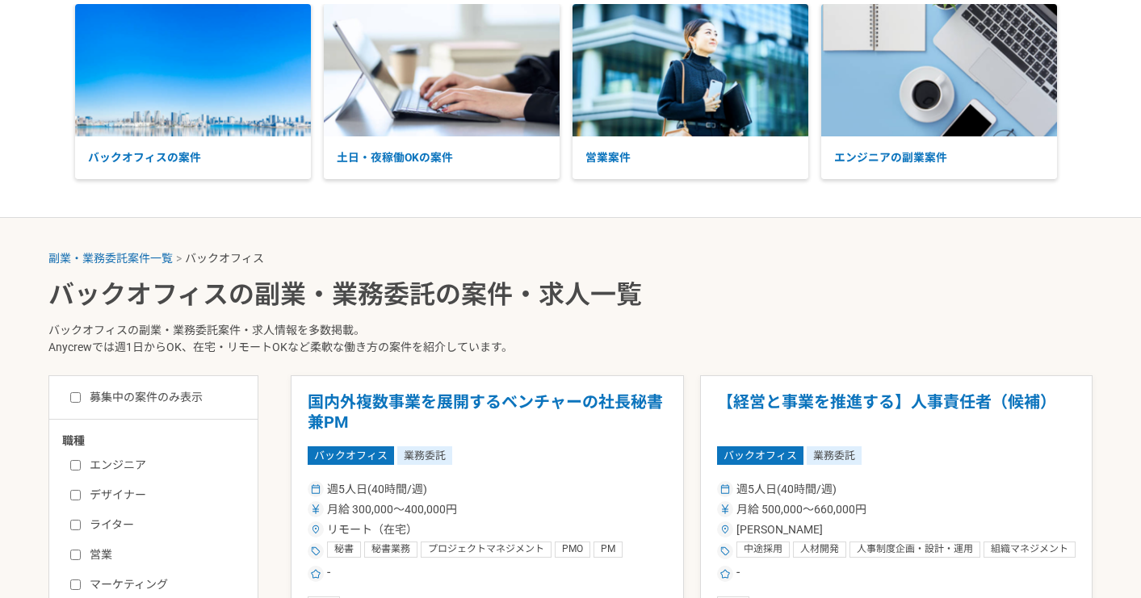
checkbox input "false"
